Goal: Transaction & Acquisition: Purchase product/service

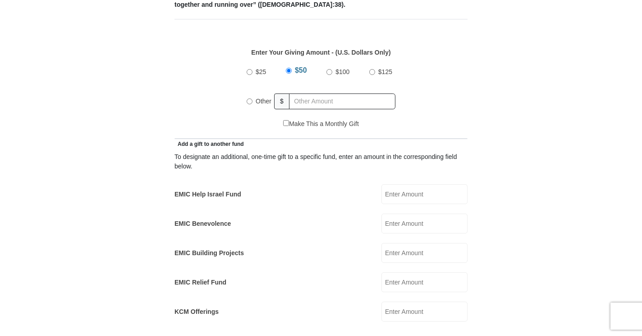
scroll to position [406, 0]
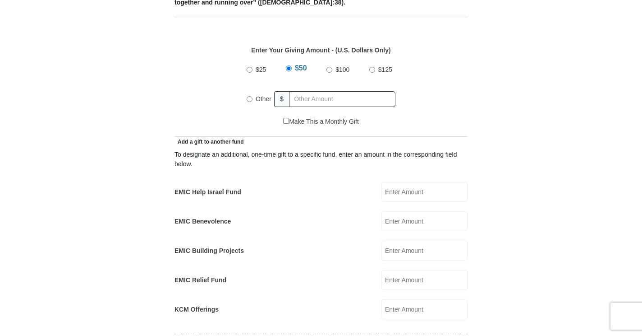
click at [422, 182] on input "EMIC Help Israel Fund" at bounding box center [425, 192] width 86 height 20
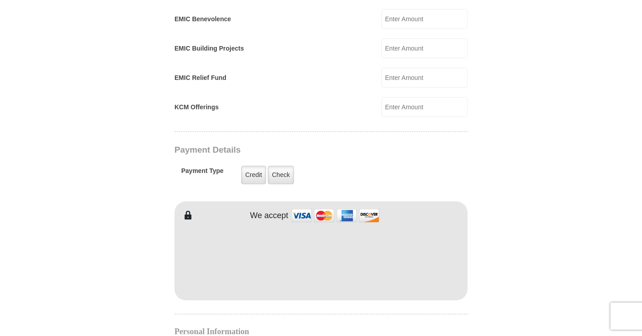
scroll to position [631, 0]
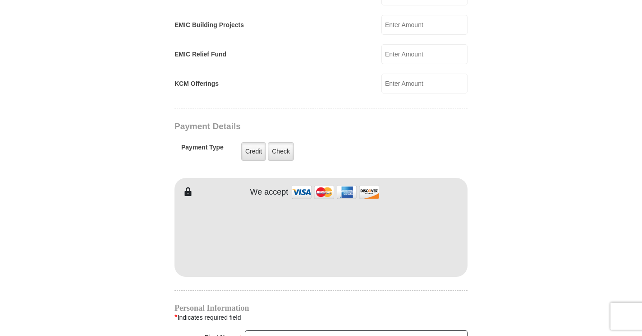
type input "25.00"
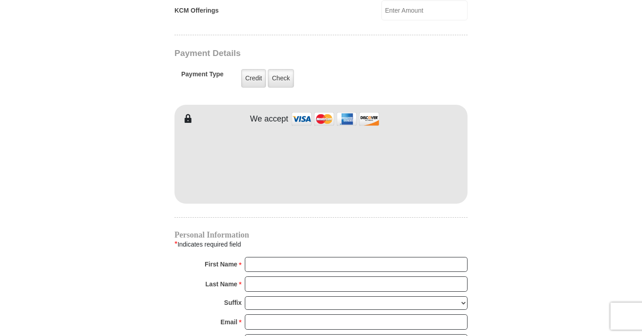
scroll to position [722, 0]
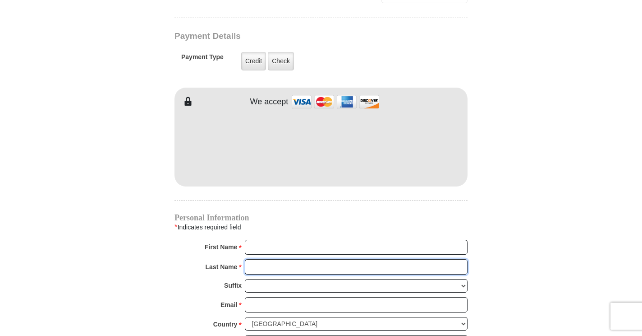
click at [303, 259] on input "Last Name *" at bounding box center [356, 266] width 223 height 15
type input "Monachello"
type input "Nancy"
type input "nmonachello1@sbcglobal.net"
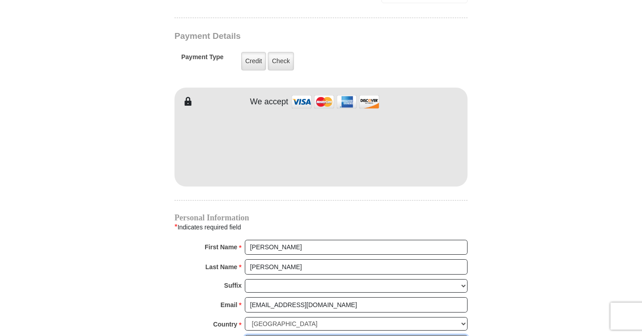
type input "2161 Waterbury Ln. E"
type input "Sycamore"
select select "IL"
type input "60178"
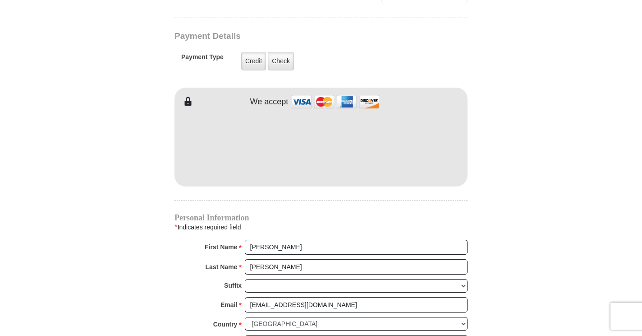
type input "8158959630"
radio input "true"
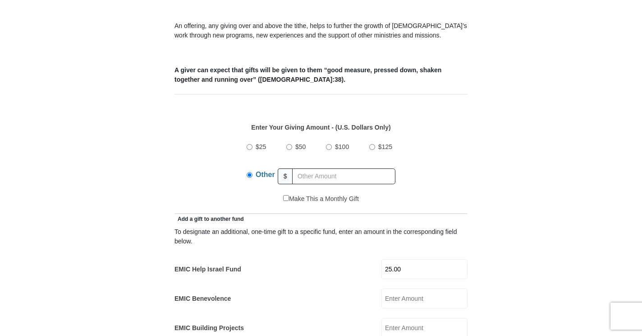
scroll to position [271, 0]
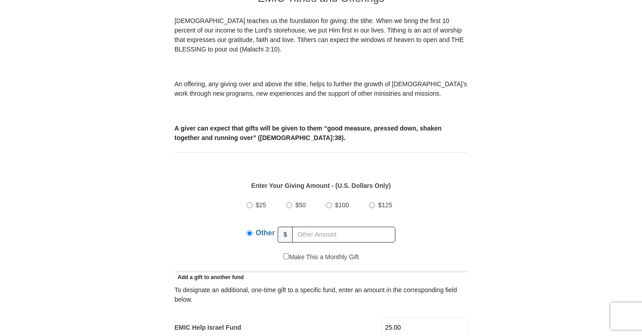
click at [289, 202] on input "$50" at bounding box center [289, 205] width 6 height 6
radio input "true"
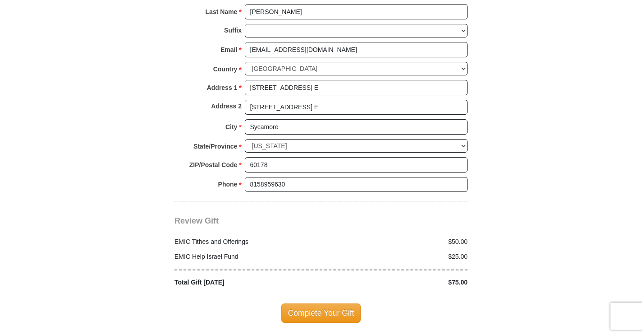
scroll to position [1037, 0]
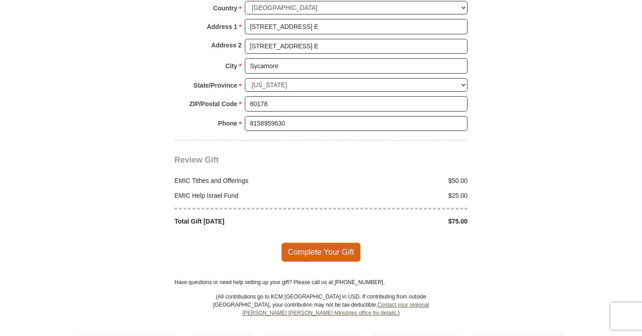
click at [325, 242] on span "Complete Your Gift" at bounding box center [321, 251] width 80 height 19
